Goal: Task Accomplishment & Management: Use online tool/utility

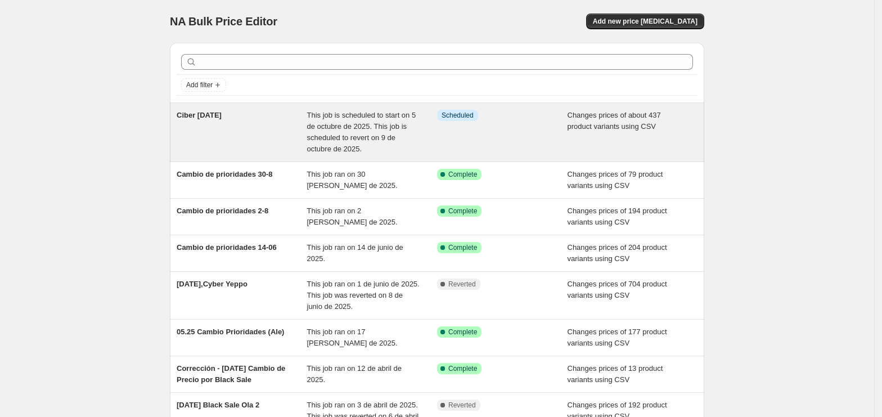
click at [523, 126] on div "Info Scheduled" at bounding box center [502, 132] width 131 height 45
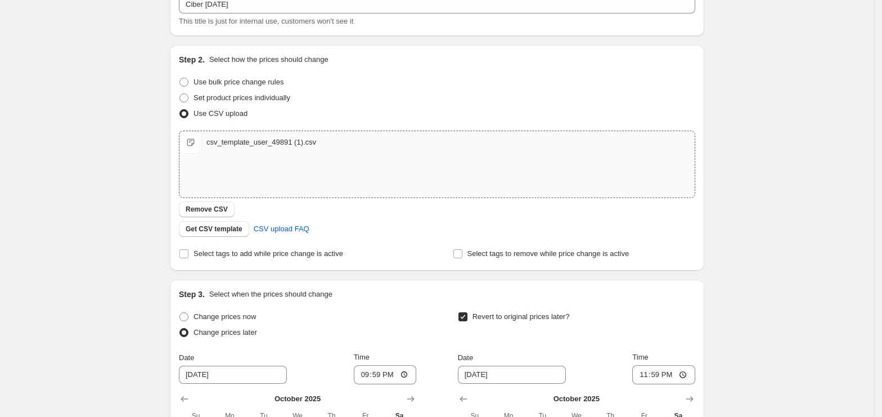
scroll to position [150, 0]
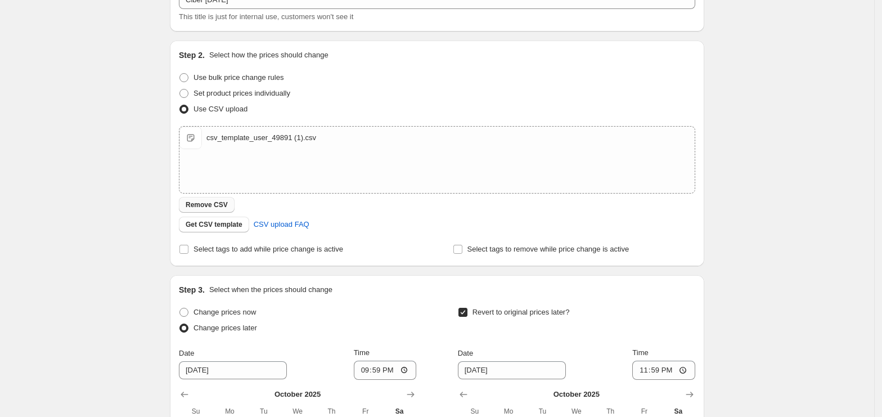
click at [212, 200] on span "Remove CSV" at bounding box center [207, 204] width 42 height 9
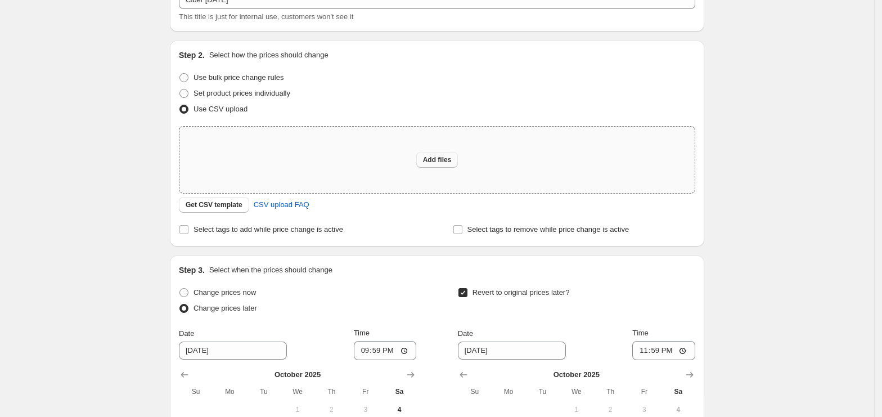
click at [434, 159] on span "Add files" at bounding box center [437, 159] width 29 height 9
type input "C:\fakepath\csv_template_user_49891 (1)terminado 90.csv"
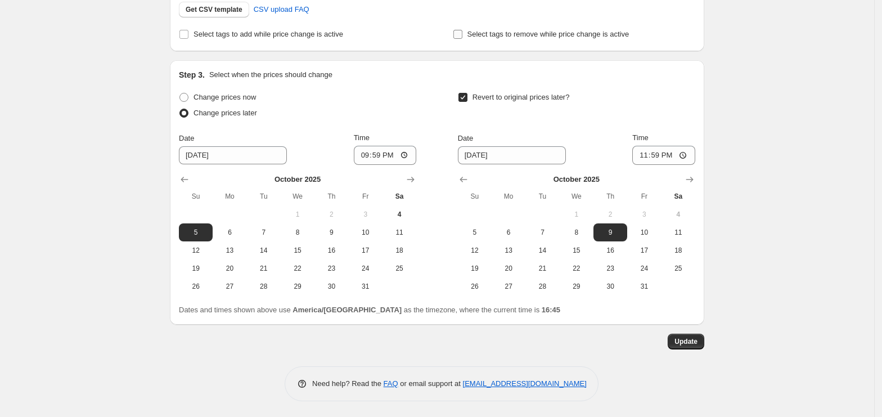
scroll to position [366, 0]
click at [692, 340] on span "Update" at bounding box center [686, 340] width 23 height 9
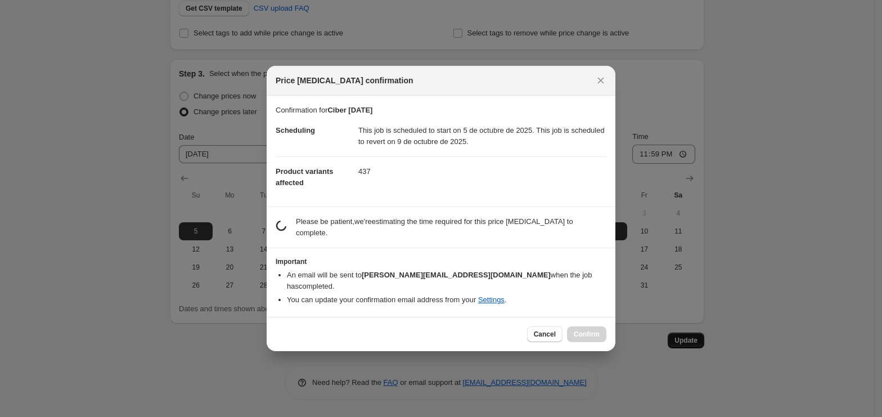
scroll to position [0, 0]
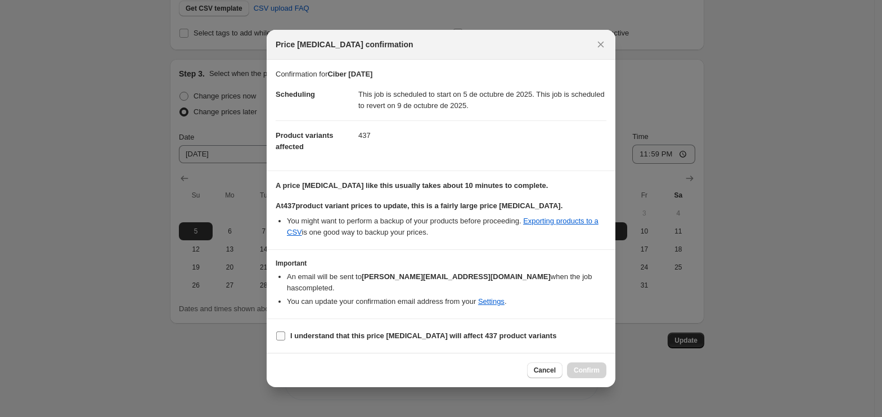
click at [353, 331] on b "I understand that this price [MEDICAL_DATA] will affect 437 product variants" at bounding box center [423, 335] width 266 height 8
click at [285, 331] on input "I understand that this price [MEDICAL_DATA] will affect 437 product variants" at bounding box center [280, 335] width 9 height 9
checkbox input "true"
click at [581, 366] on span "Confirm" at bounding box center [587, 370] width 26 height 9
